Goal: Task Accomplishment & Management: Complete application form

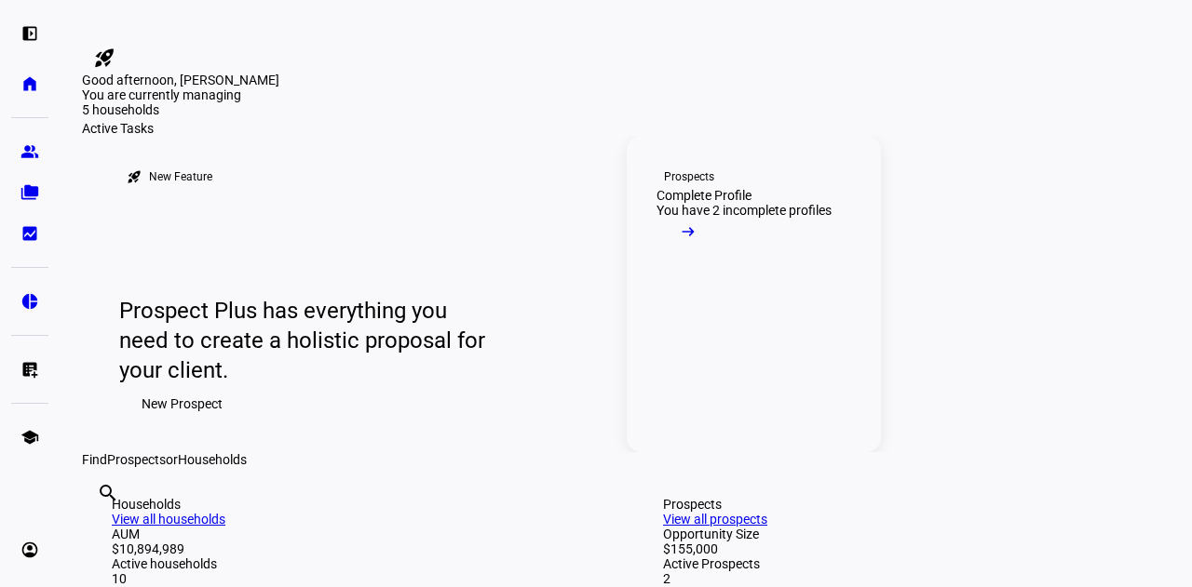
click at [697, 241] on mat-icon "arrow_right_alt" at bounding box center [688, 231] width 19 height 19
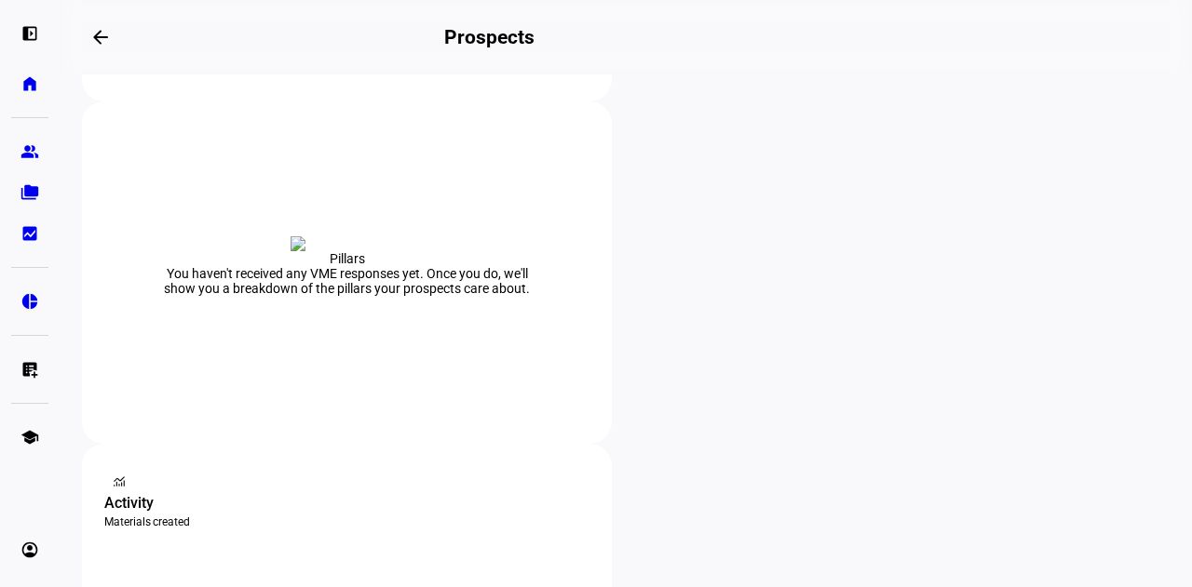
scroll to position [335, 0]
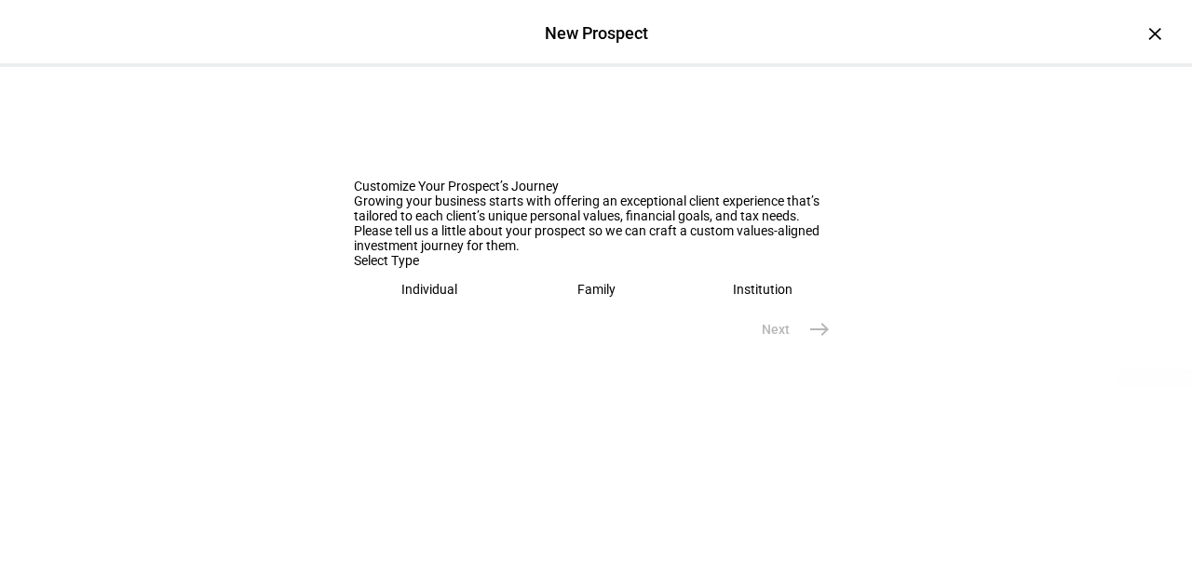
click at [401, 297] on div "Individual" at bounding box center [429, 289] width 56 height 15
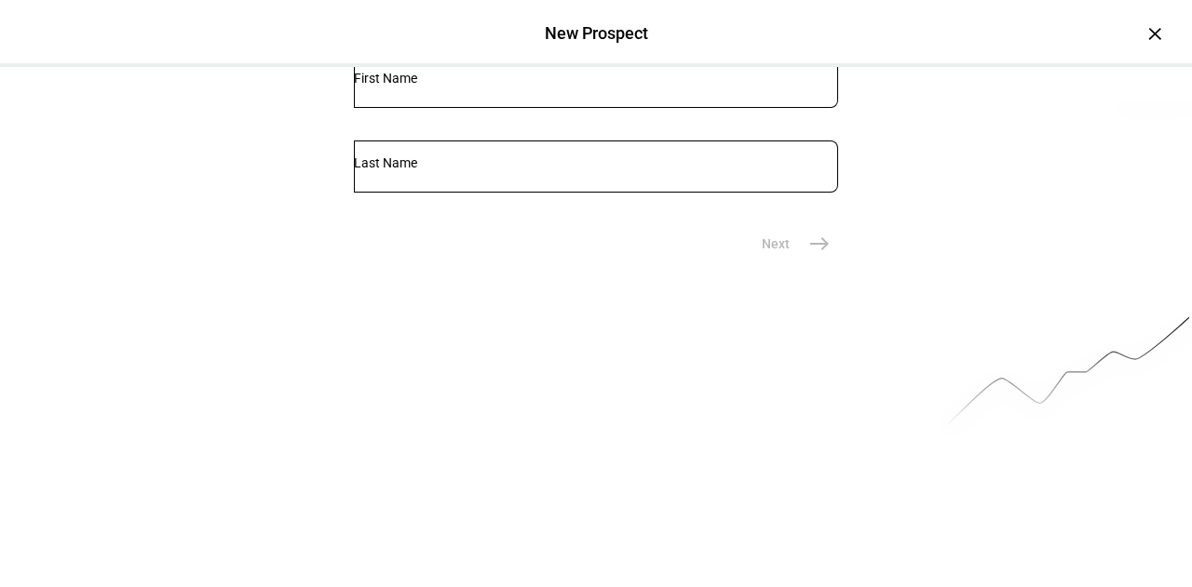
scroll to position [289, 0]
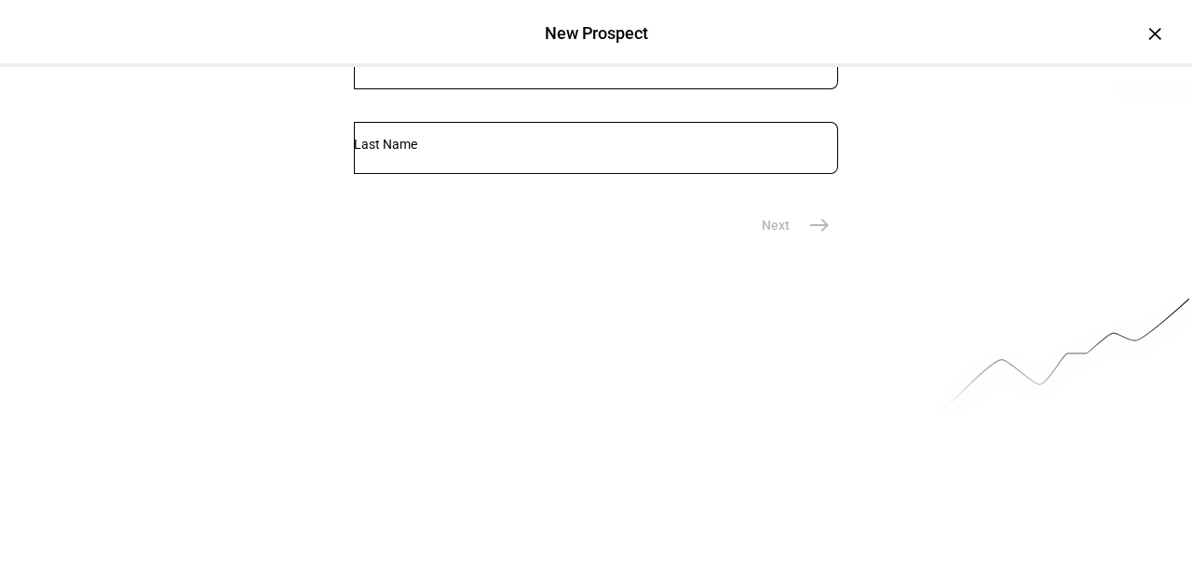
click at [391, 89] on div at bounding box center [596, 63] width 484 height 52
type input "[PERSON_NAME]"
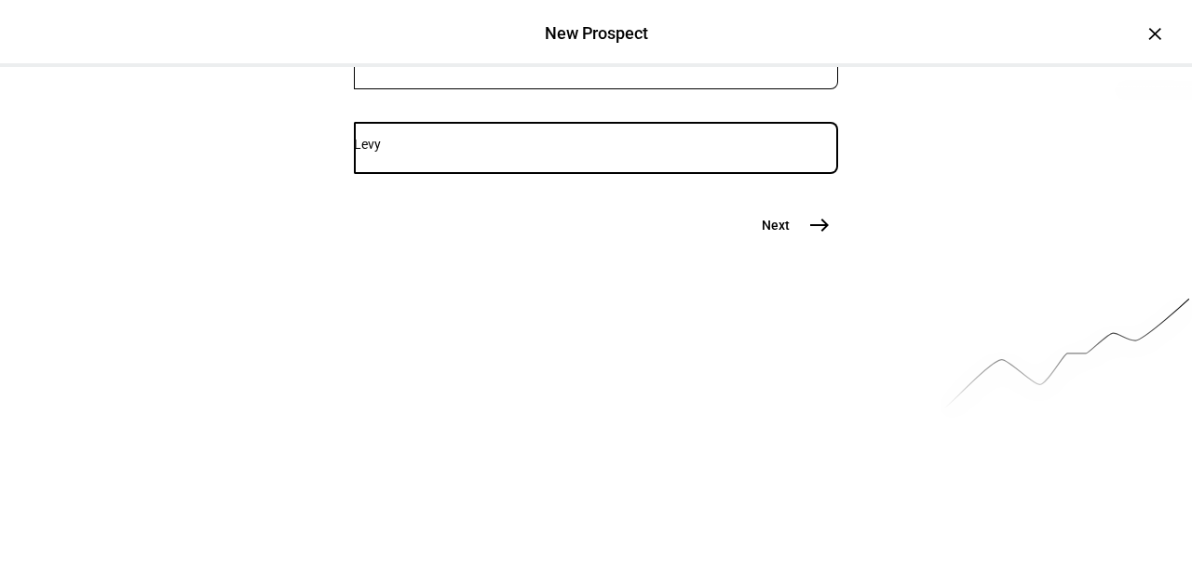
type input "Levy"
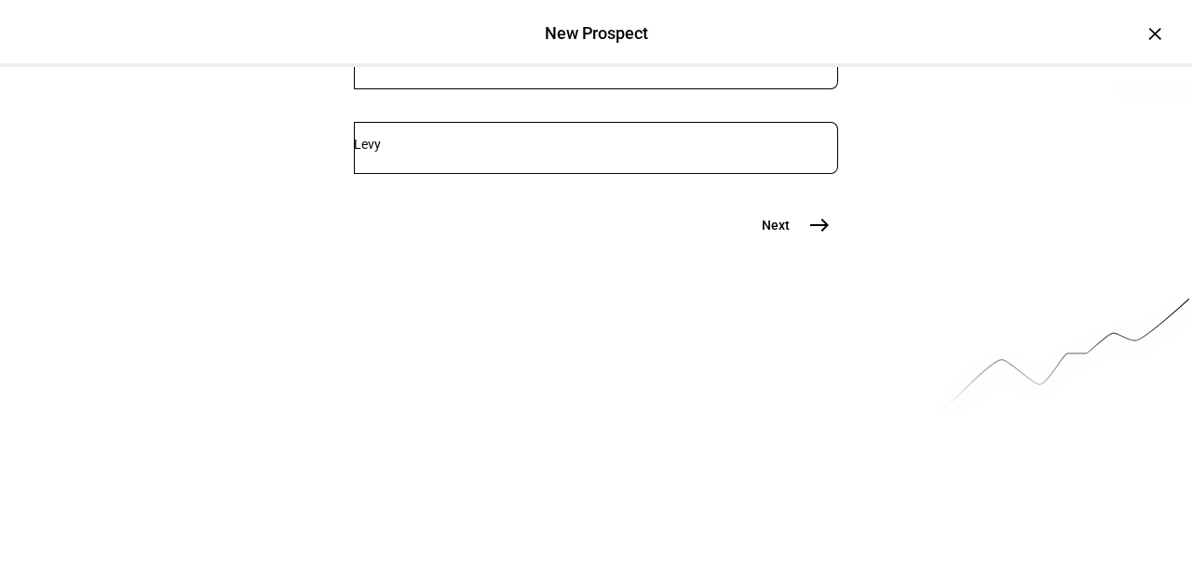
click at [810, 236] on mat-icon "east" at bounding box center [819, 225] width 22 height 22
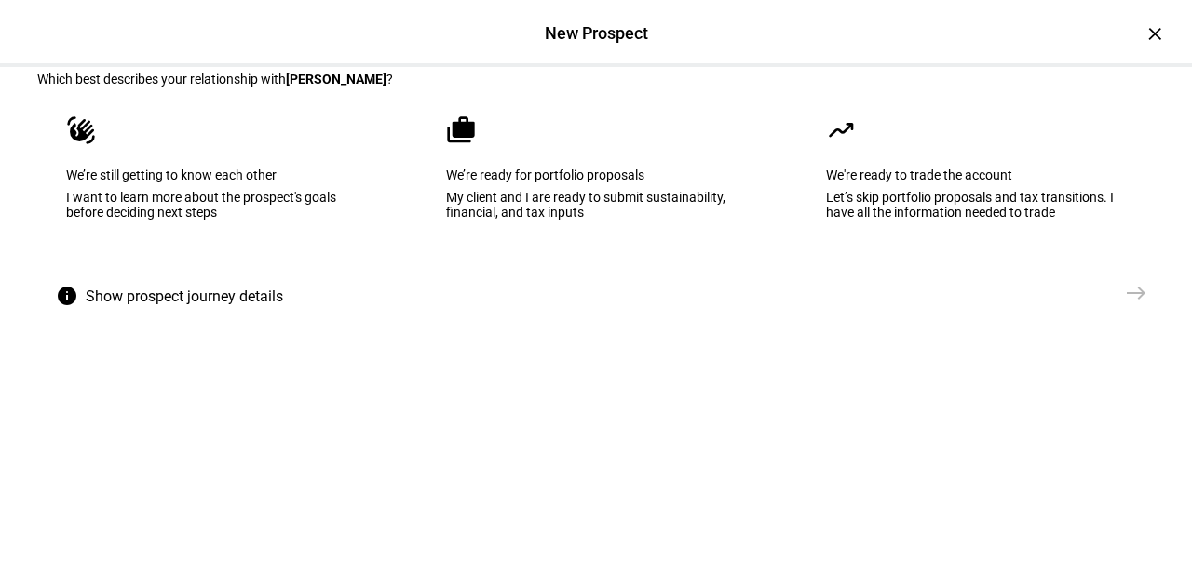
scroll to position [108, 0]
click at [156, 182] on div "We’re still getting to know each other" at bounding box center [216, 174] width 300 height 15
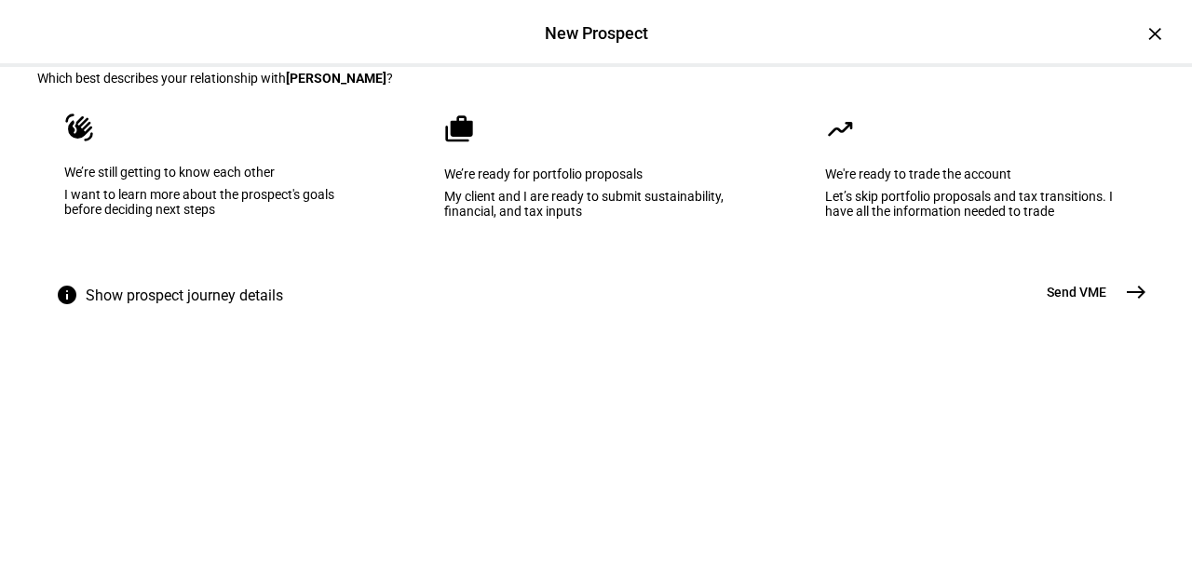
click at [1133, 303] on mat-icon "east" at bounding box center [1136, 292] width 22 height 22
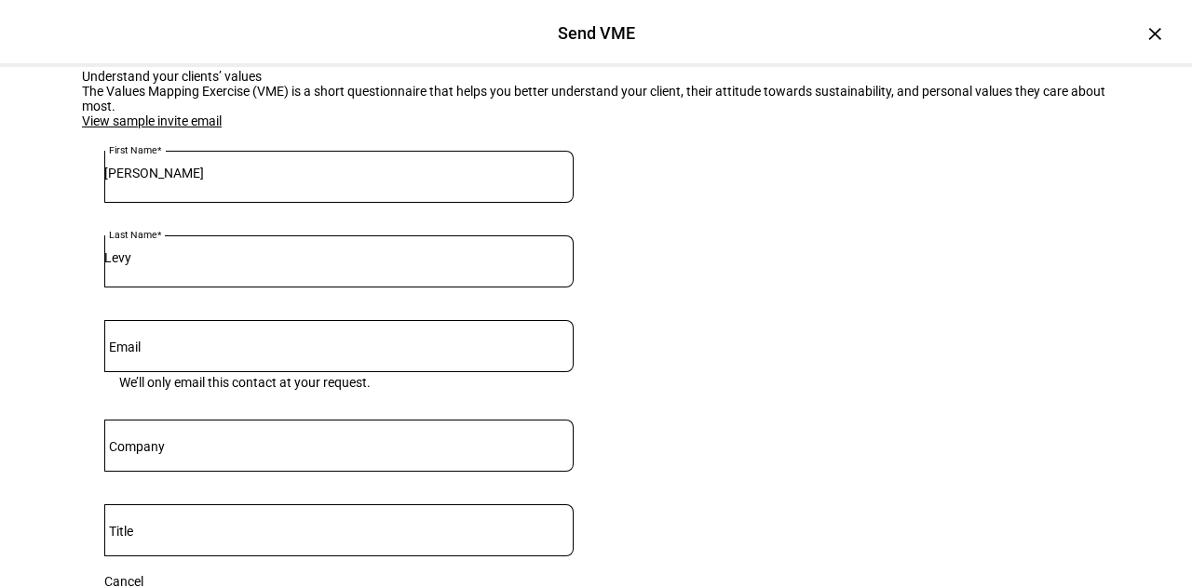
scroll to position [16, 0]
